Goal: Information Seeking & Learning: Learn about a topic

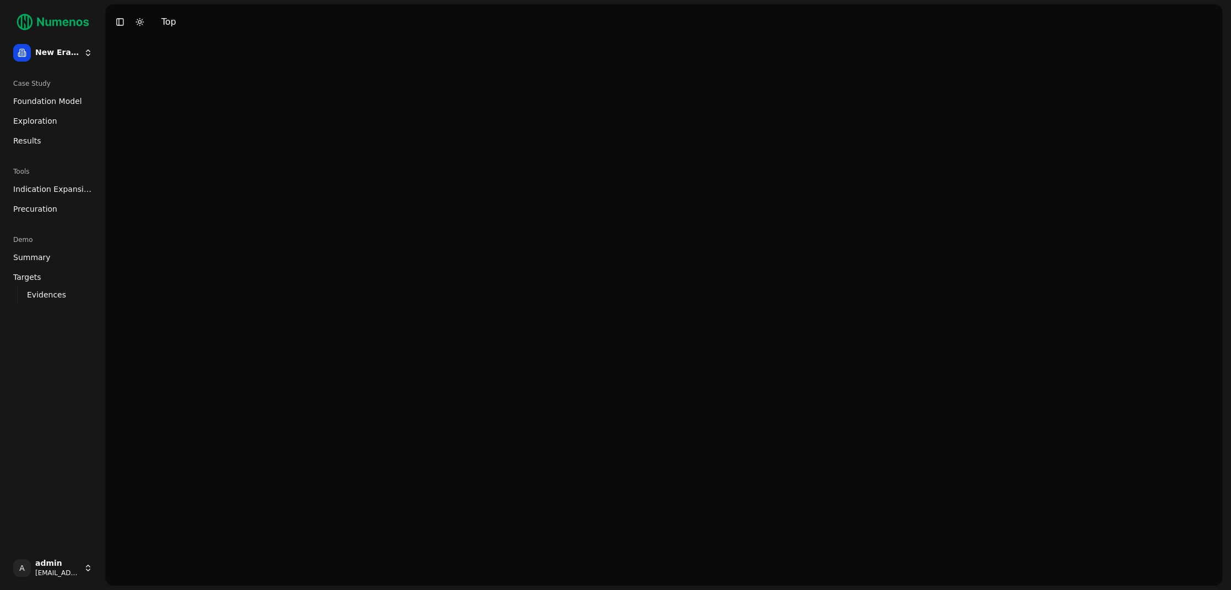
click at [53, 105] on span "Foundation Model" at bounding box center [47, 101] width 69 height 11
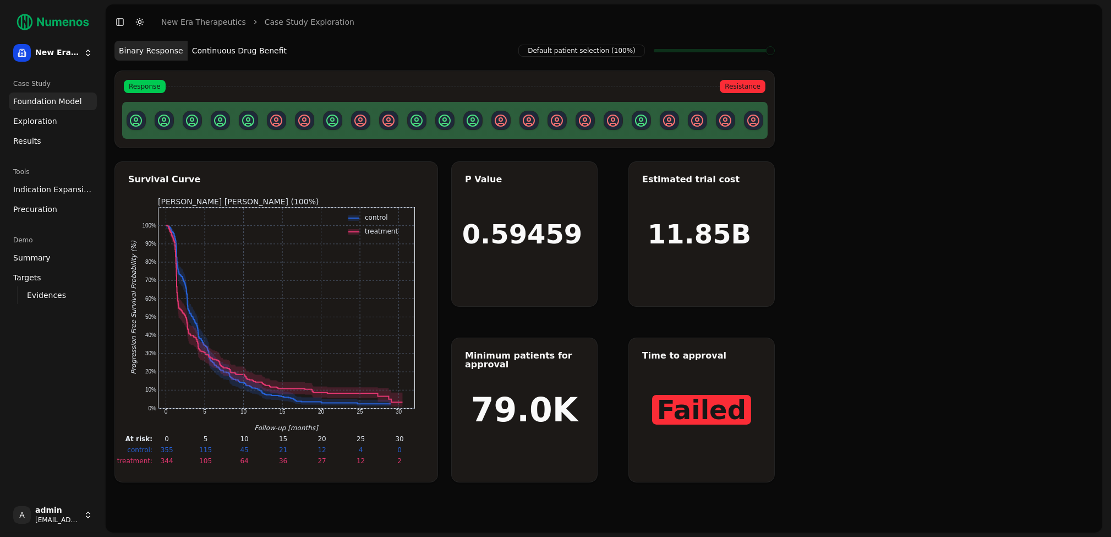
click at [55, 98] on span "Foundation Model" at bounding box center [47, 101] width 69 height 11
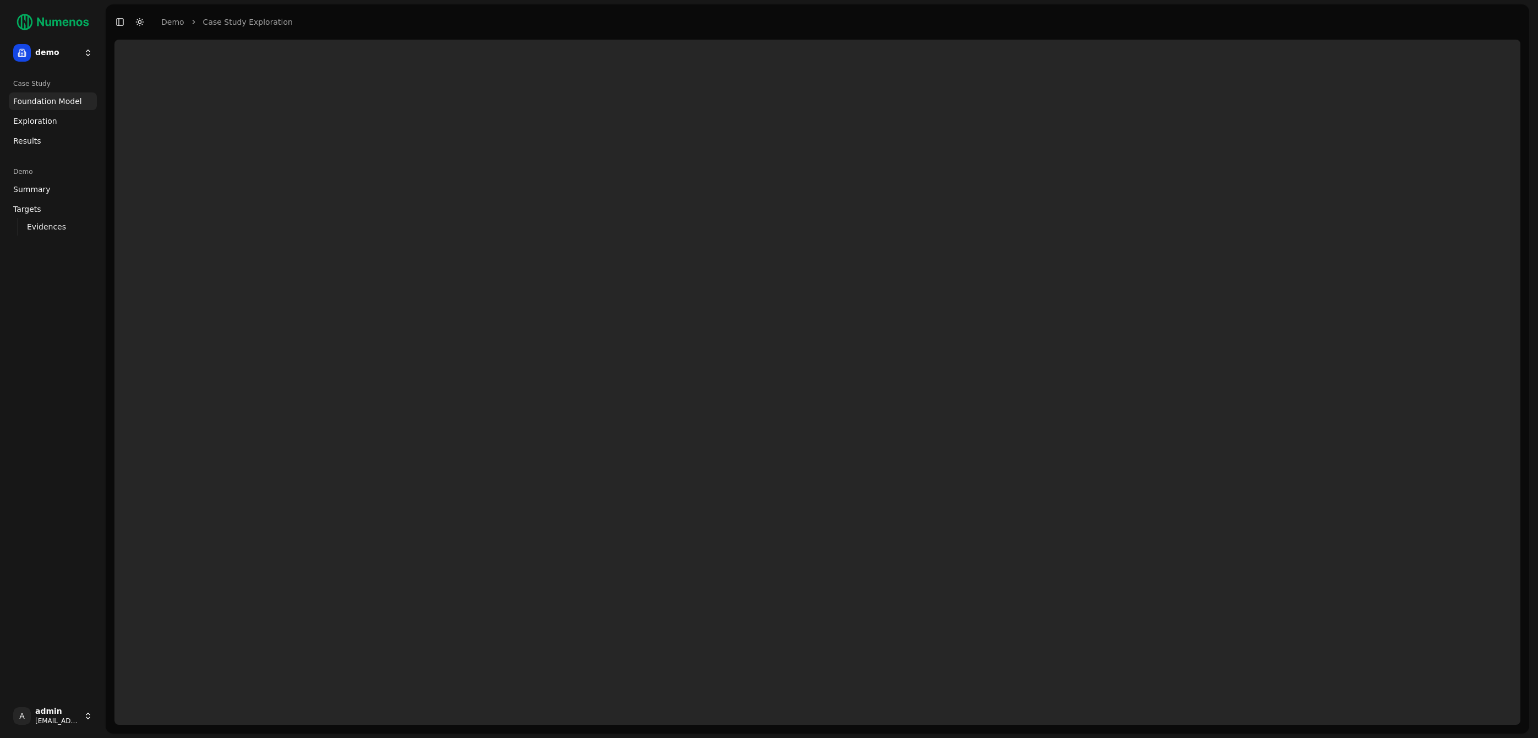
click at [78, 44] on html "demo Case Study Foundation Model Exploration Dosage Effect Results Demo Summary…" at bounding box center [769, 369] width 1538 height 738
click at [128, 148] on div "tigit" at bounding box center [161, 150] width 118 height 22
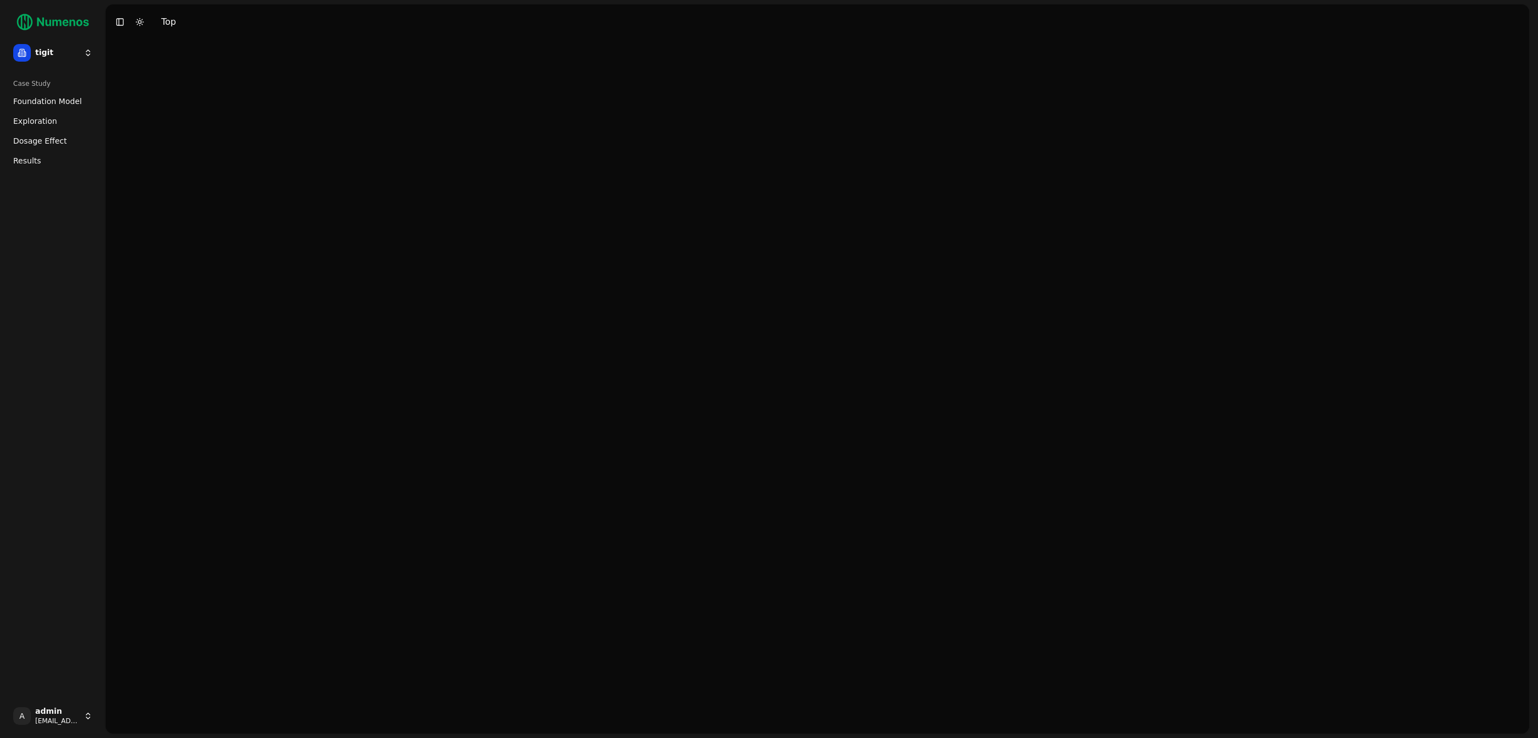
click at [60, 133] on link "Dosage Effect" at bounding box center [53, 141] width 88 height 18
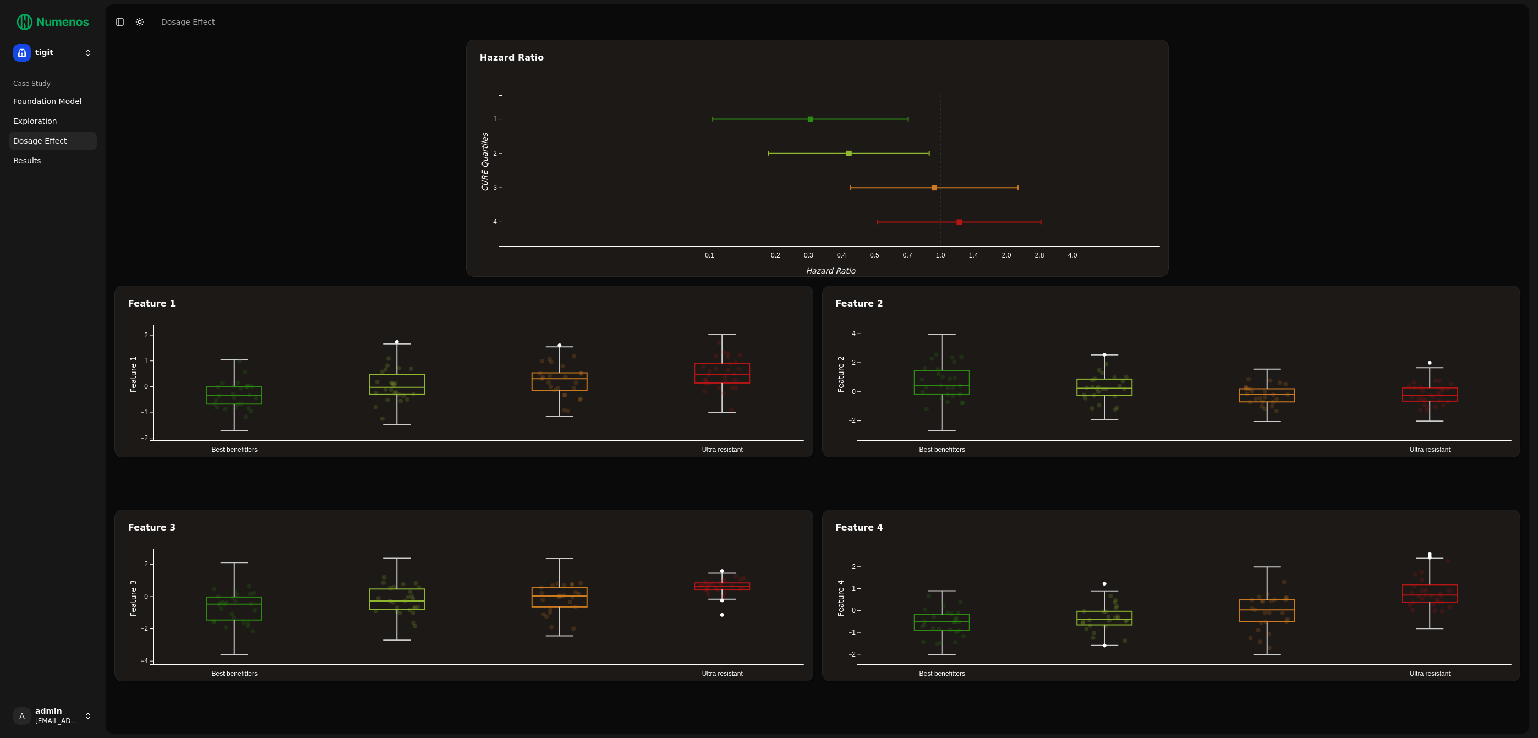
drag, startPoint x: 592, startPoint y: 404, endPoint x: 576, endPoint y: 402, distance: 16.1
click at [592, 404] on icon "Best benefitters Ultra resistant −2 −1 0 1 2 Feature 1 nk in quartile 1: -0.689…" at bounding box center [476, 391] width 697 height 132
click at [463, 376] on icon "Best benefitters Ultra resistant −2 −1 0 1 2 Feature 1 nk in quartile 1: -0.689…" at bounding box center [476, 391] width 697 height 132
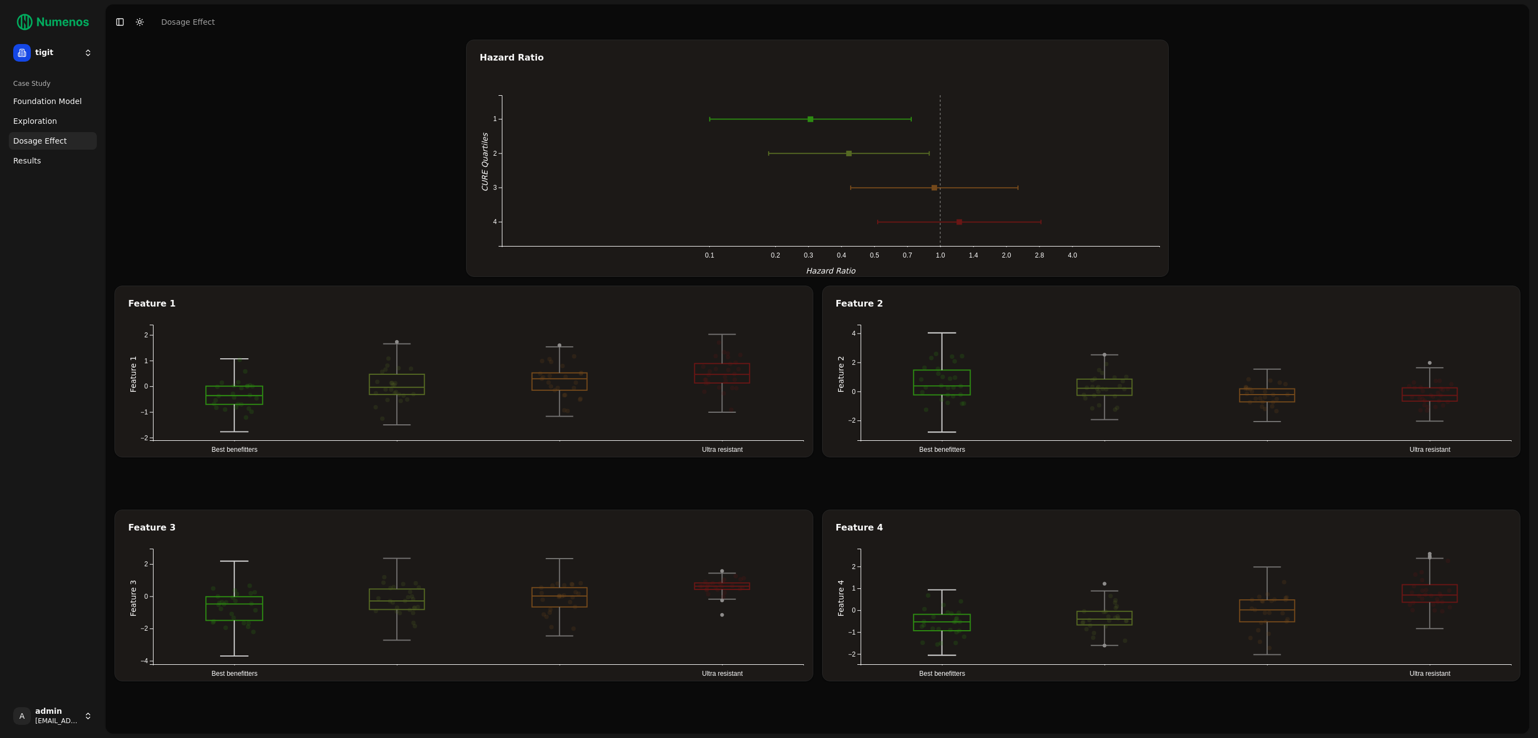
click at [814, 119] on line at bounding box center [810, 119] width 201 height 0
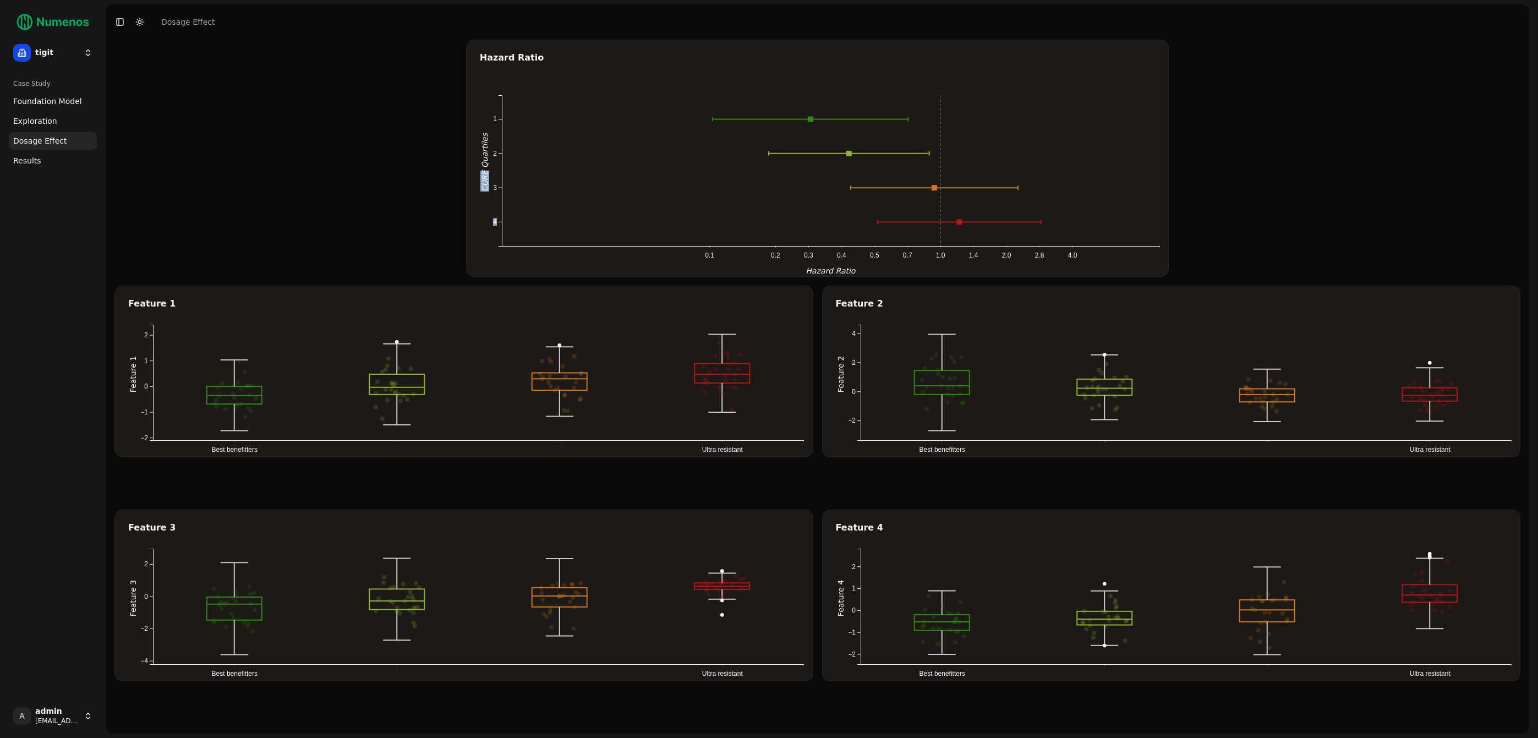
drag, startPoint x: 520, startPoint y: 185, endPoint x: 463, endPoint y: 168, distance: 58.5
click at [463, 168] on div "Hazard Ratio 0.1 0.2 0.3 0.4 0.5 0.7 1.0 1.4 2.0 2.8 4.0 1 2 3 4 CURE Quartiles…" at bounding box center [817, 382] width 1406 height 685
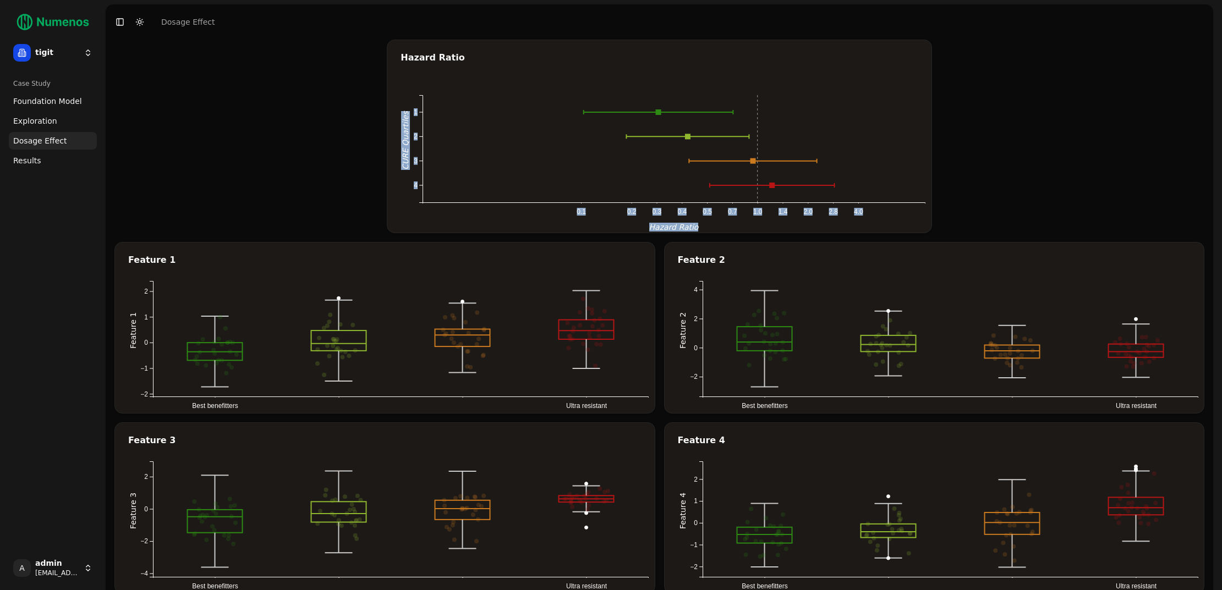
drag, startPoint x: 516, startPoint y: 164, endPoint x: 348, endPoint y: 229, distance: 180.0
click at [306, 168] on div "Hazard Ratio 0.1 0.2 0.3 0.4 0.5 0.7 1.0 1.4 2.0 2.8 4.0 1 2 3 4 CURE Quartiles…" at bounding box center [659, 317] width 1090 height 555
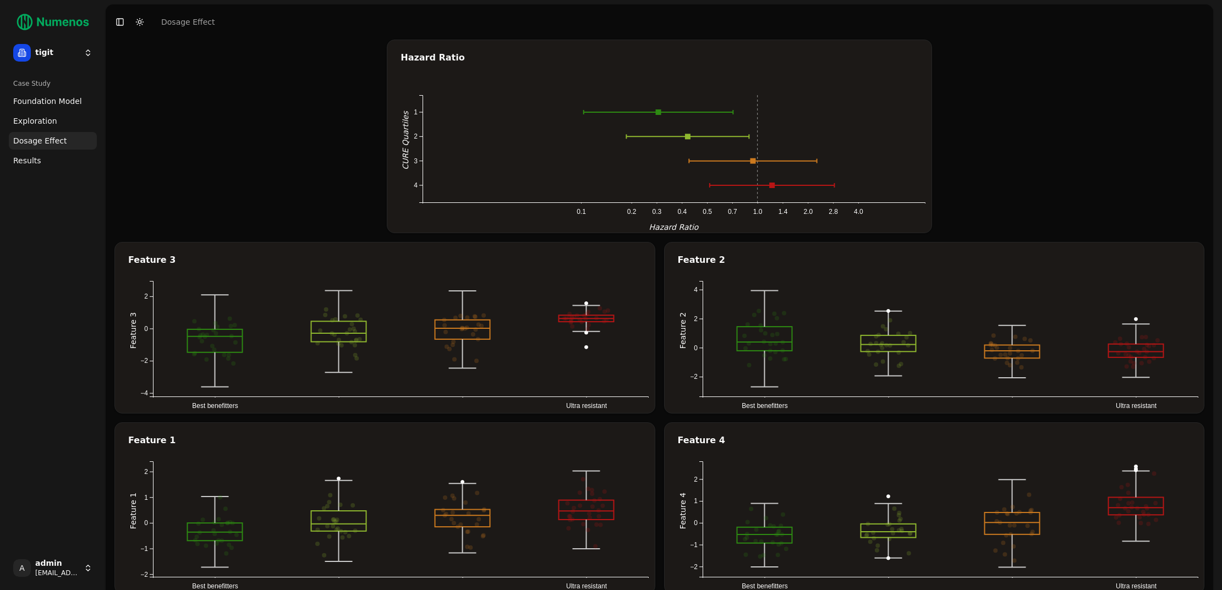
click at [289, 174] on div "Hazard Ratio 0.1 0.2 0.3 0.4 0.5 0.7 1.0 1.4 2.0 2.8 4.0 1 2 3 4 CURE Quartiles…" at bounding box center [659, 317] width 1090 height 555
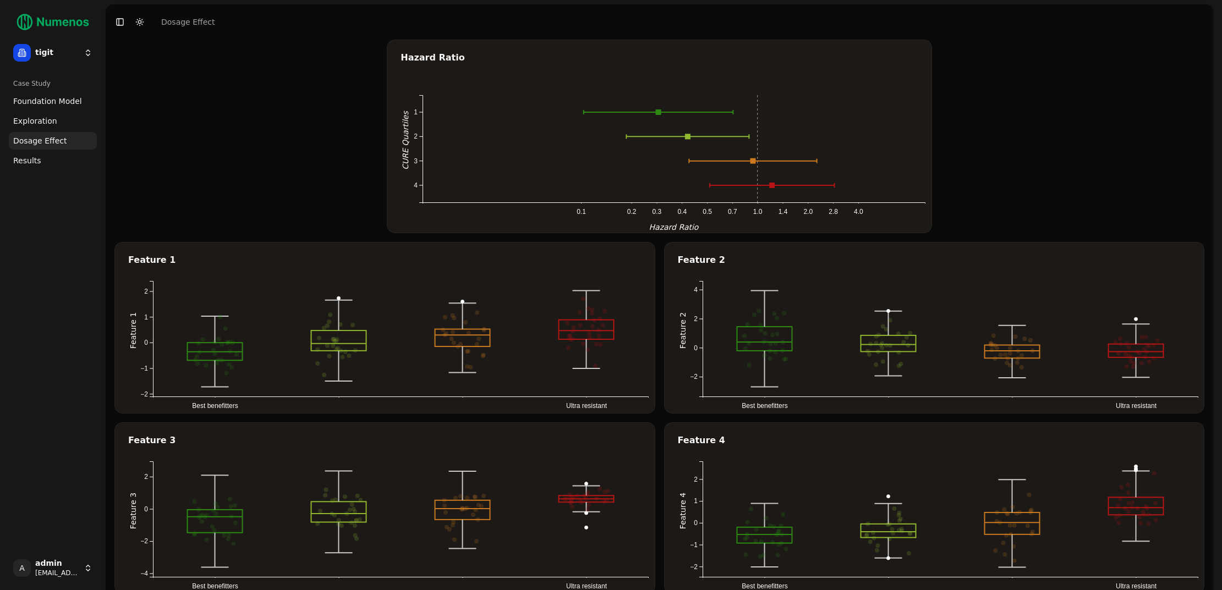
drag, startPoint x: 433, startPoint y: 500, endPoint x: 401, endPoint y: 496, distance: 31.6
click at [433, 501] on icon "Best benefitters Ultra resistant −4 −2 0 2 Feature 3 plasma in quartile 1: -1.6…" at bounding box center [399, 528] width 542 height 132
click at [47, 123] on span "Exploration" at bounding box center [35, 121] width 44 height 11
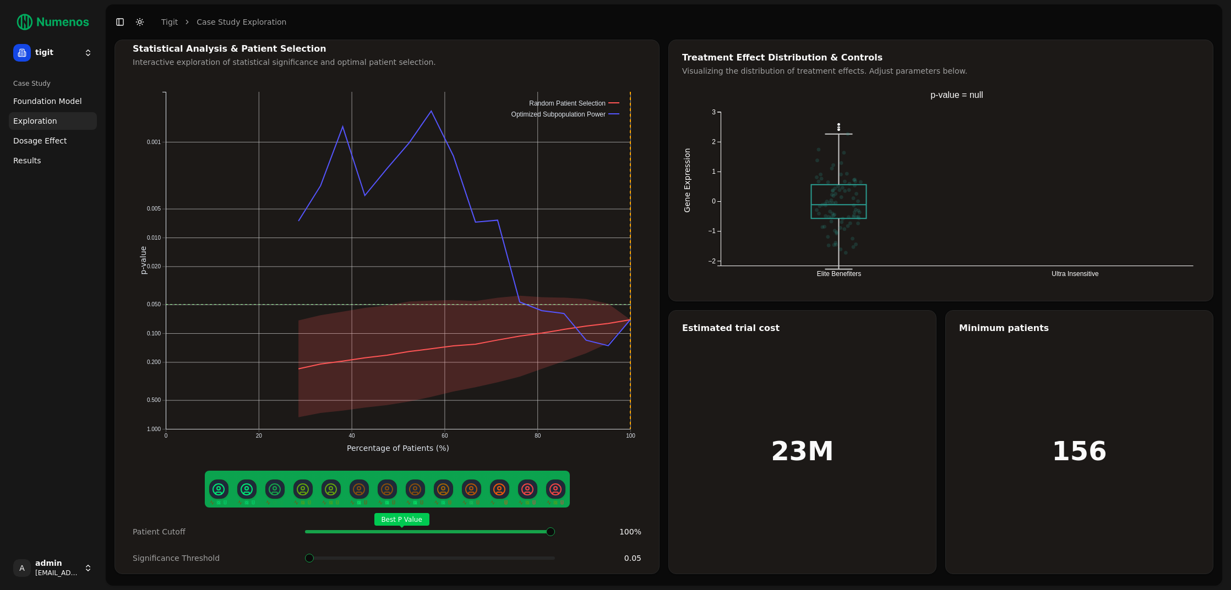
click at [43, 90] on div "Case Study" at bounding box center [53, 84] width 88 height 18
click at [43, 102] on span "Foundation Model" at bounding box center [47, 101] width 69 height 11
click at [42, 106] on span "Foundation Model" at bounding box center [47, 101] width 69 height 11
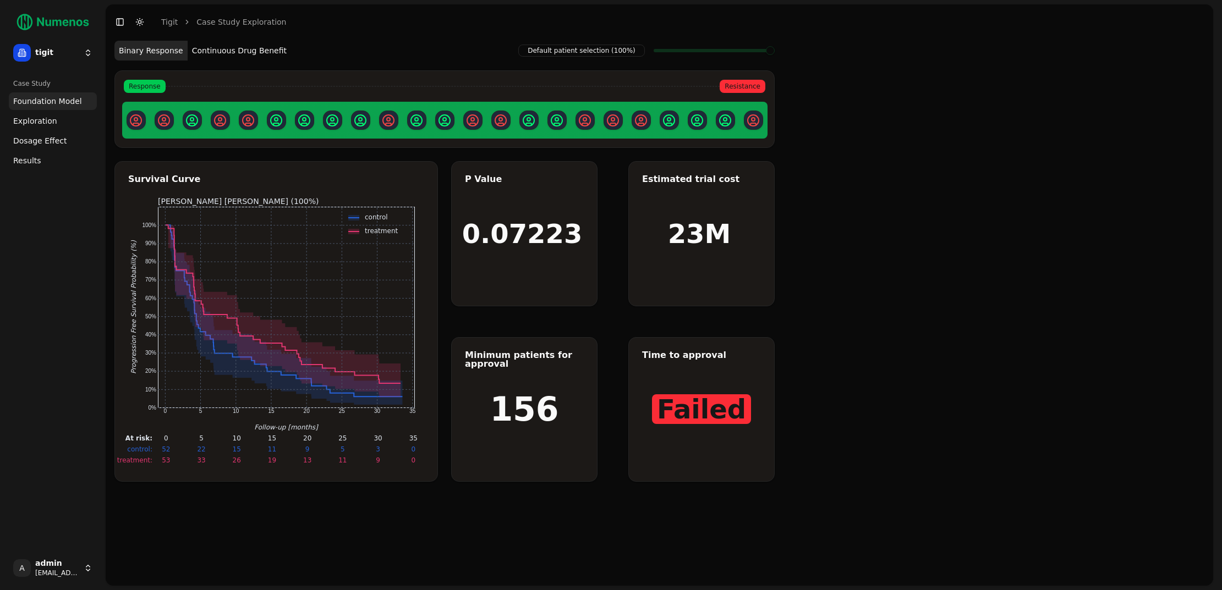
click at [50, 143] on span "Dosage Effect" at bounding box center [39, 140] width 53 height 11
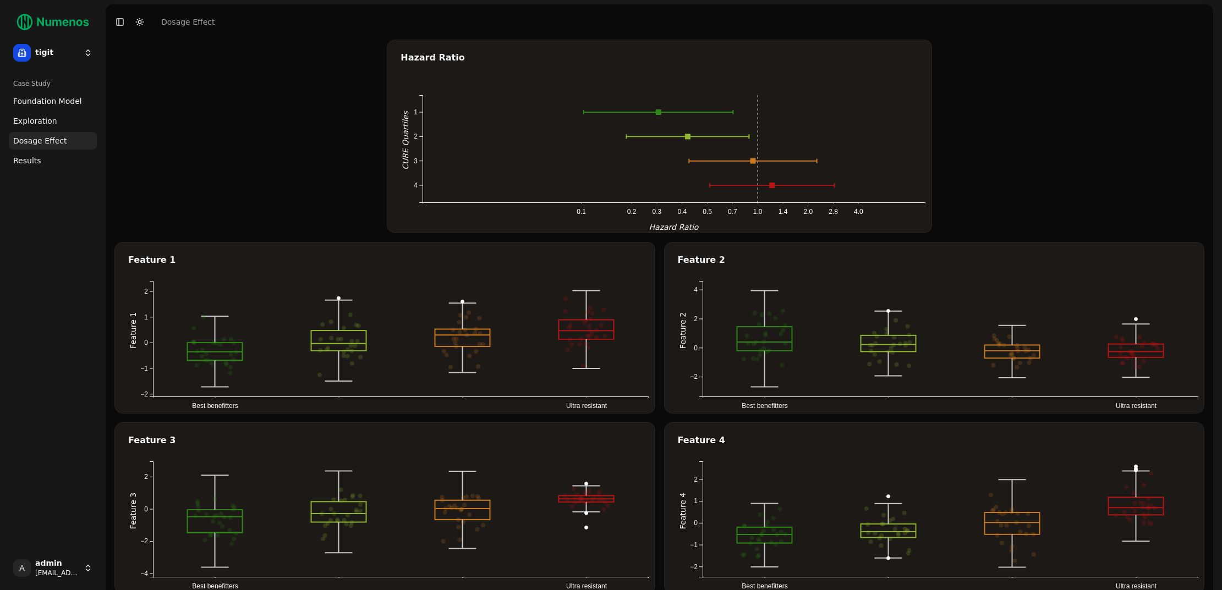
click at [81, 49] on html "tigit Case Study Foundation Model Exploration Dosage Effect Results A admin dem…" at bounding box center [611, 304] width 1222 height 608
click at [165, 90] on div "prime" at bounding box center [161, 96] width 118 height 22
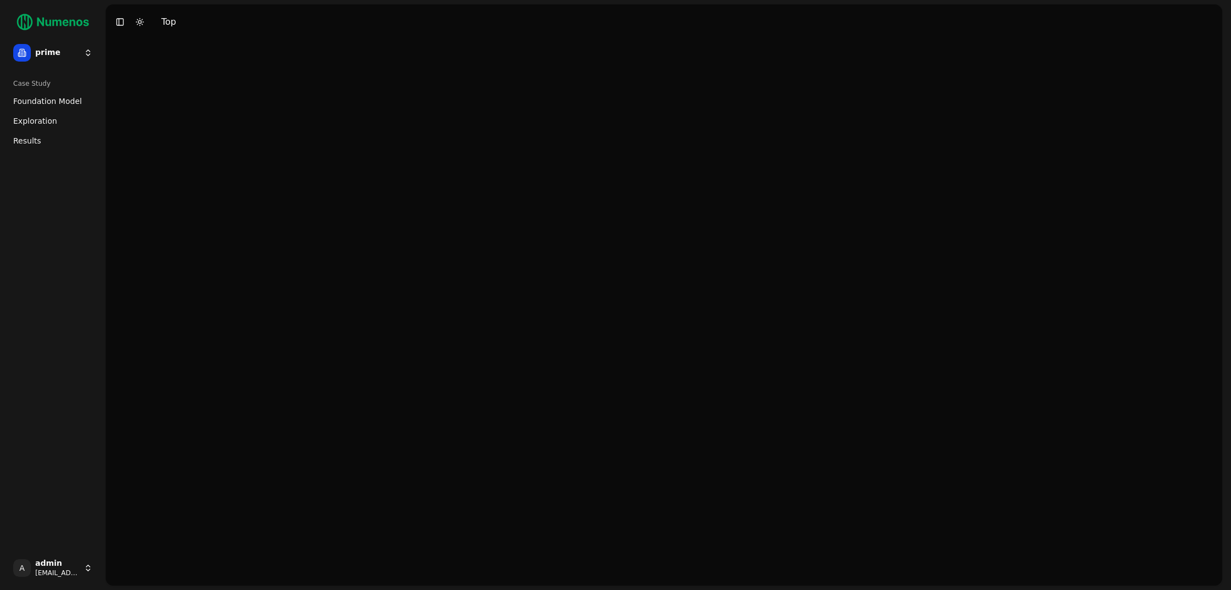
click at [36, 119] on span "Exploration" at bounding box center [35, 121] width 44 height 11
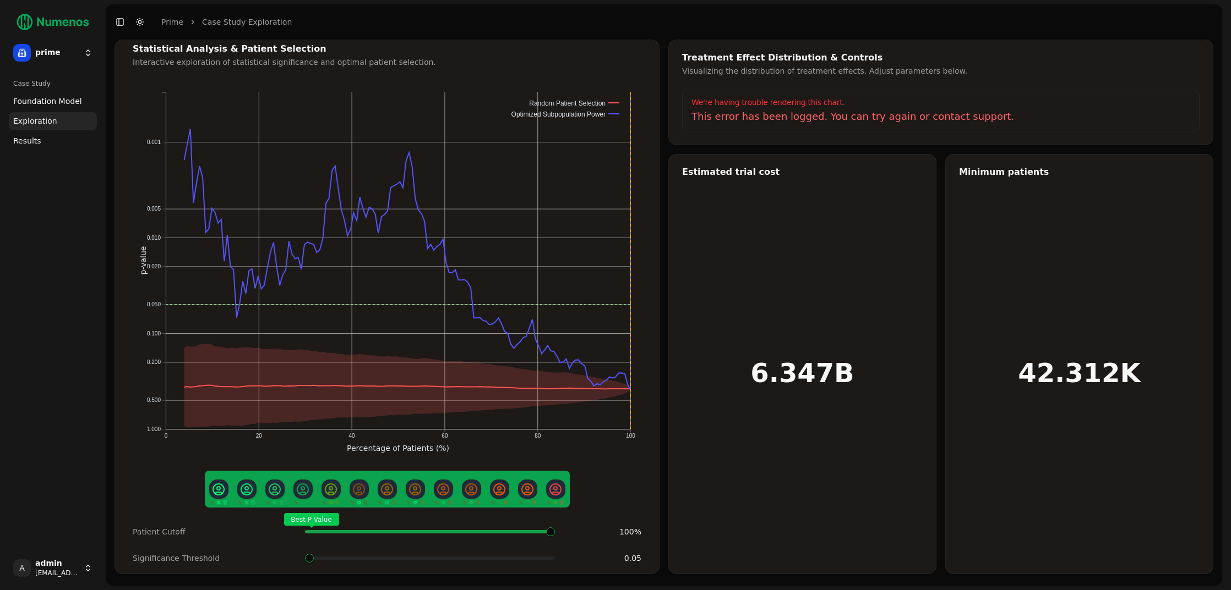
click at [555, 533] on div "Best P Value" at bounding box center [430, 532] width 250 height 22
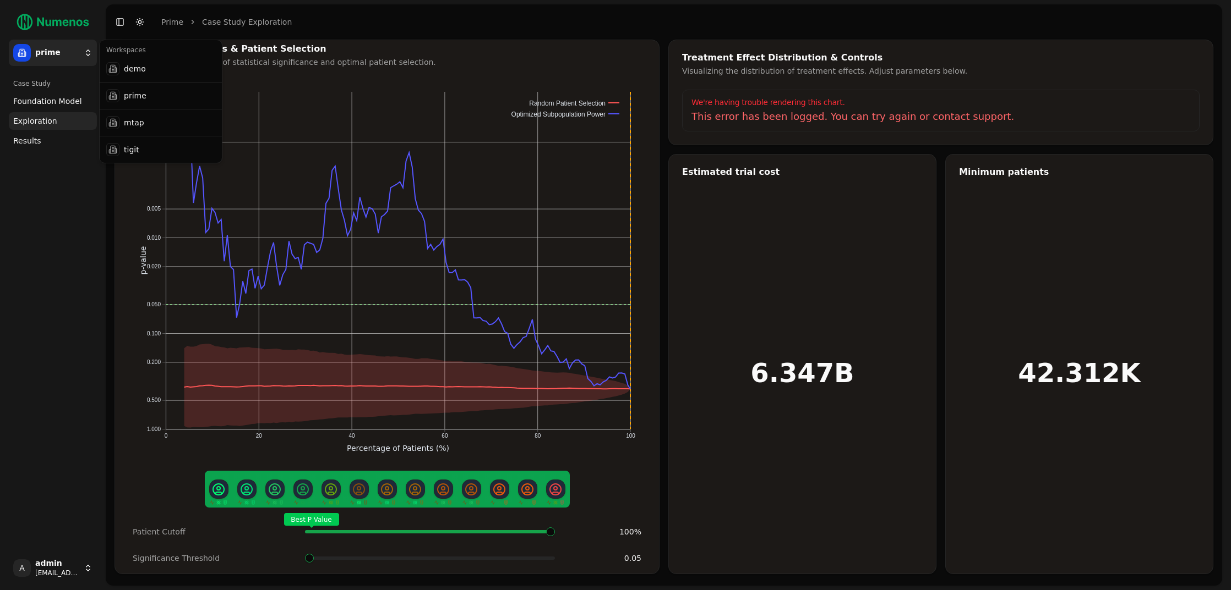
click at [62, 59] on html "prime Case Study Foundation Model Exploration Dosage Effect Results A admin dem…" at bounding box center [615, 295] width 1231 height 590
click at [135, 100] on div "prime" at bounding box center [161, 96] width 118 height 22
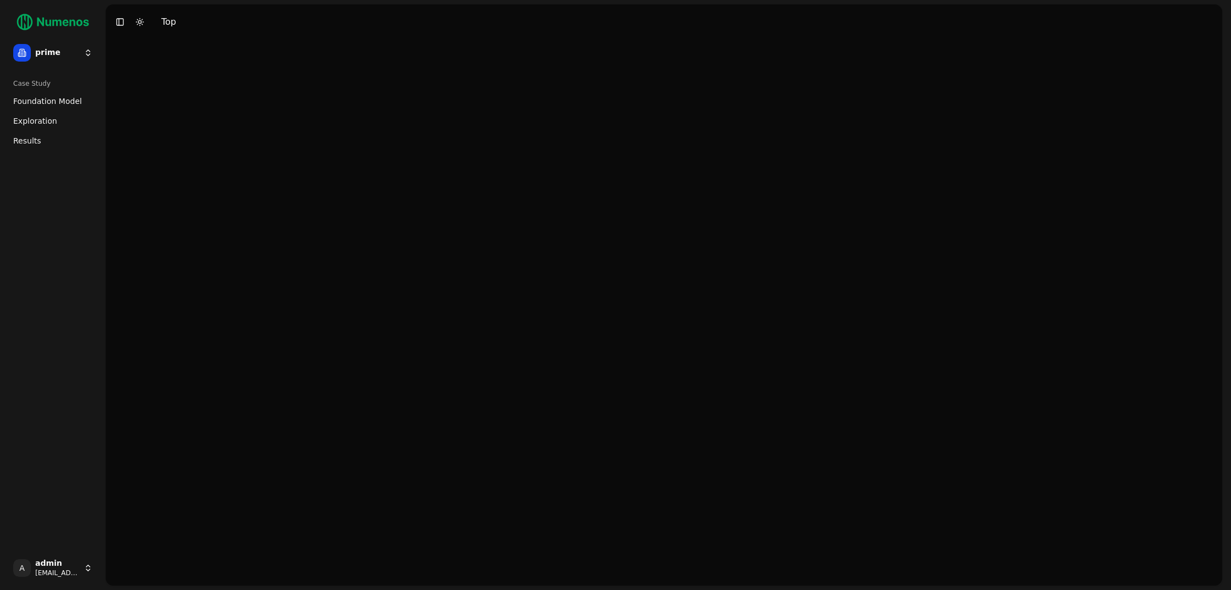
click at [73, 57] on html "prime Case Study Foundation Model Exploration Dosage Effect Results A admin dem…" at bounding box center [615, 295] width 1231 height 590
click at [134, 97] on div "prime" at bounding box center [161, 96] width 118 height 22
click at [42, 125] on span "Exploration" at bounding box center [35, 121] width 44 height 11
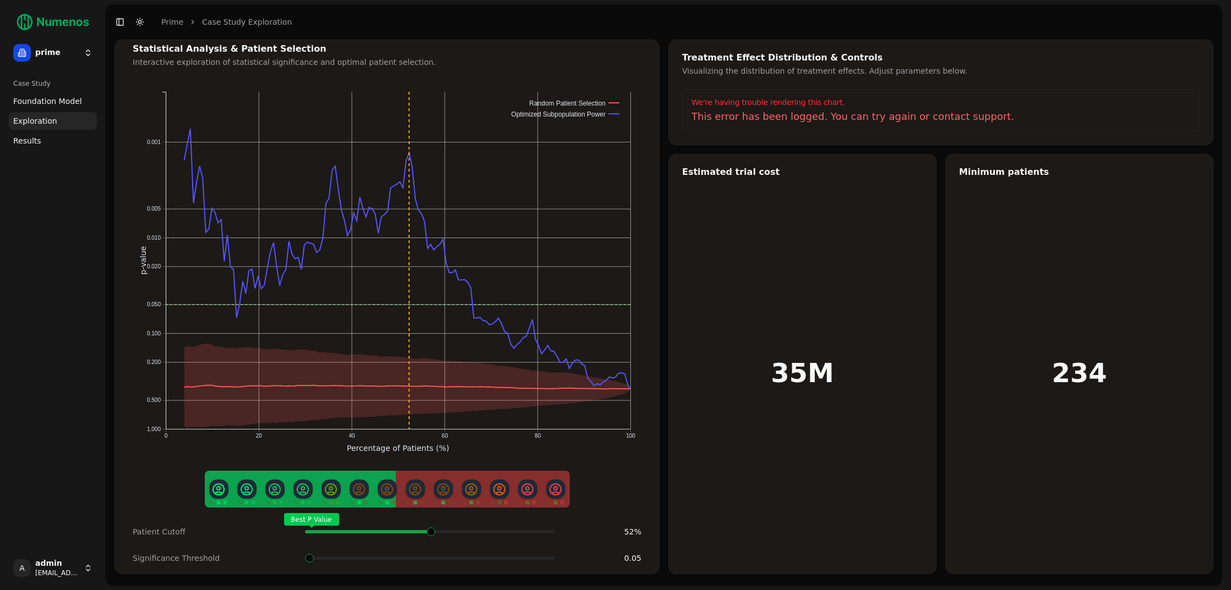
click at [546, 530] on span at bounding box center [547, 532] width 2 height 4
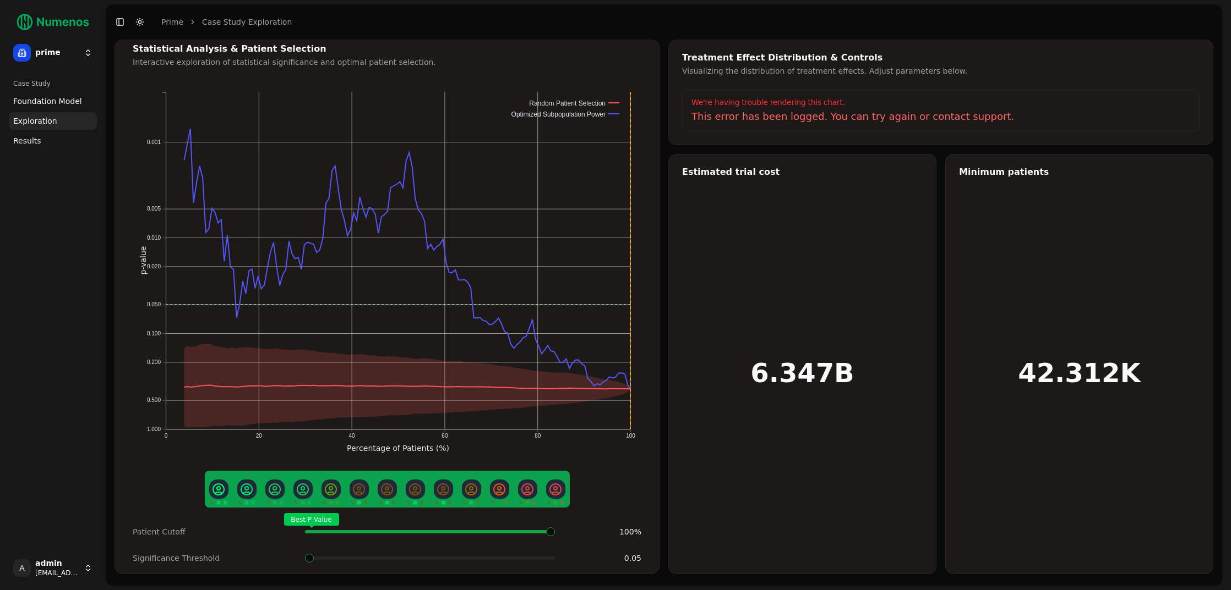
click at [431, 534] on span at bounding box center [431, 532] width 2 height 4
